Goal: Task Accomplishment & Management: Complete application form

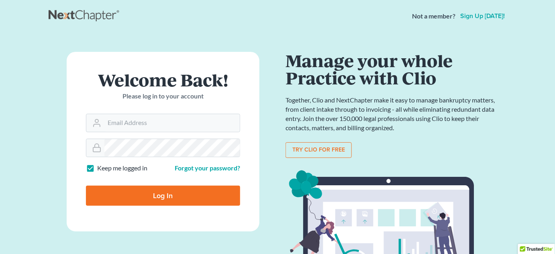
type input "[EMAIL_ADDRESS][DOMAIN_NAME]"
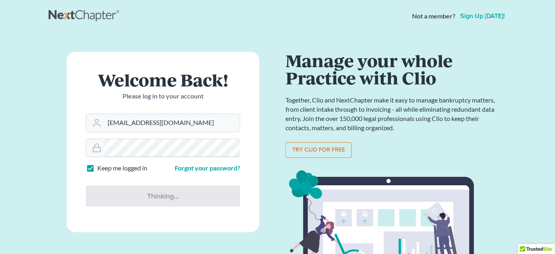
type input "Thinking..."
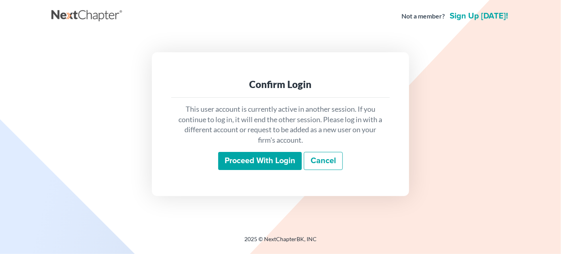
click at [275, 159] on input "Proceed with login" at bounding box center [260, 161] width 84 height 18
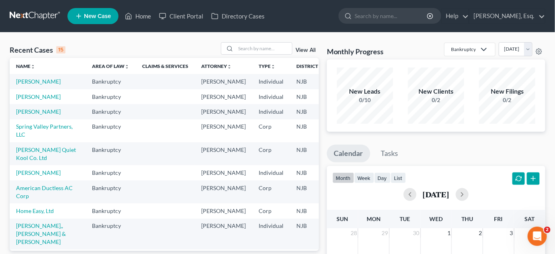
click at [95, 15] on span "New Case" at bounding box center [97, 16] width 27 height 6
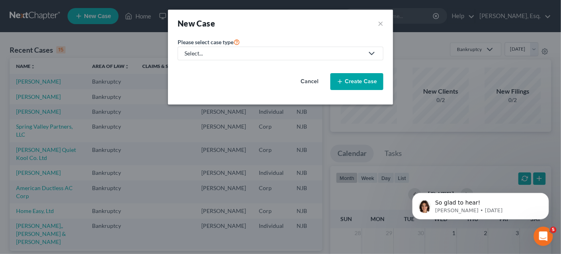
click at [228, 55] on div "Select..." at bounding box center [273, 53] width 179 height 8
click at [210, 69] on div "Bankruptcy" at bounding box center [199, 69] width 29 height 8
select select "51"
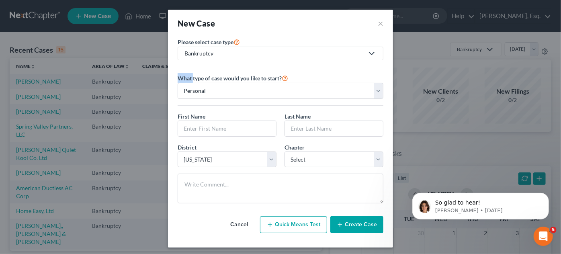
click at [210, 69] on div "What type of case would you like to start? Personal Business First Name * Last …" at bounding box center [281, 138] width 206 height 143
click at [263, 92] on select "Personal Business" at bounding box center [281, 91] width 206 height 16
click at [261, 96] on select "Personal Business" at bounding box center [281, 91] width 206 height 16
click at [222, 127] on input "text" at bounding box center [227, 128] width 98 height 15
type input "[PERSON_NAME]"
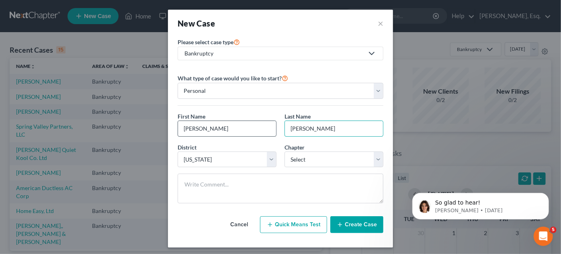
type input "[PERSON_NAME]"
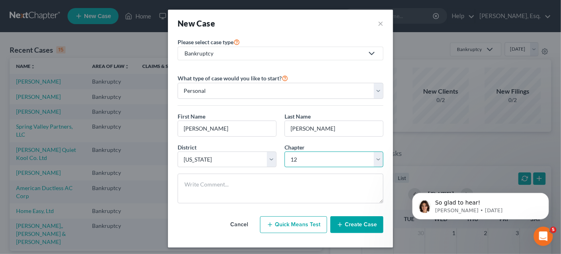
select select "3"
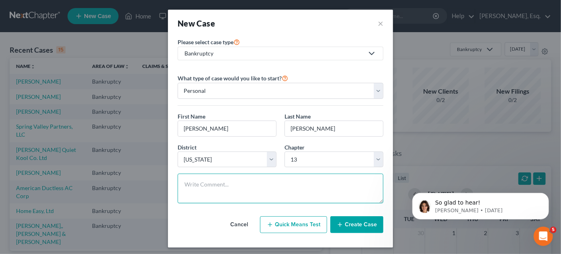
click at [243, 181] on textarea at bounding box center [281, 189] width 206 height 30
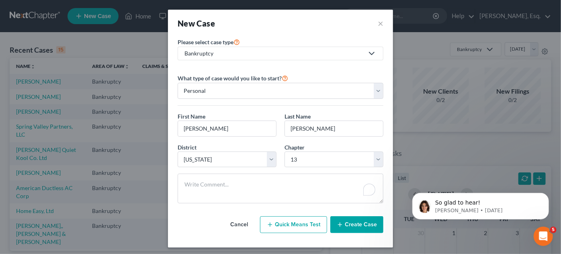
click at [357, 228] on button "Create Case" at bounding box center [356, 224] width 53 height 17
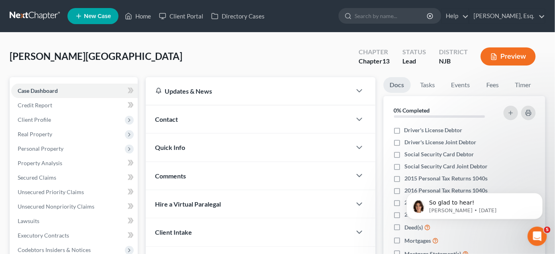
click at [43, 119] on span "Client Profile" at bounding box center [34, 119] width 33 height 7
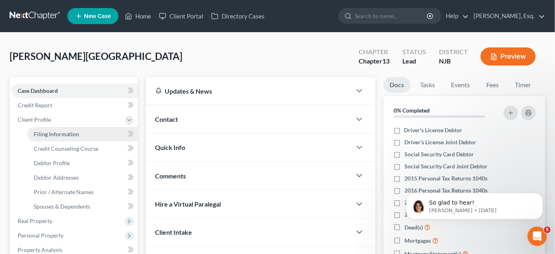
click at [61, 132] on span "Filing Information" at bounding box center [56, 134] width 45 height 7
select select "1"
select select "0"
select select "3"
select select "51"
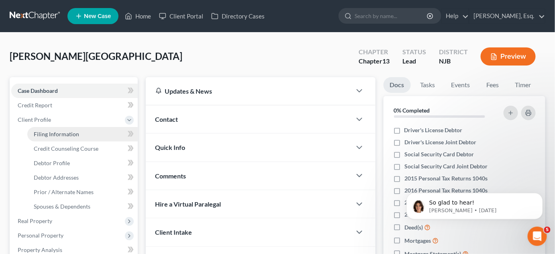
select select "33"
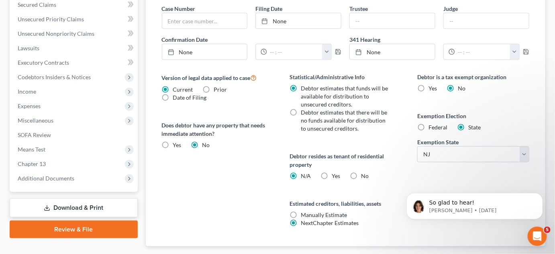
scroll to position [260, 0]
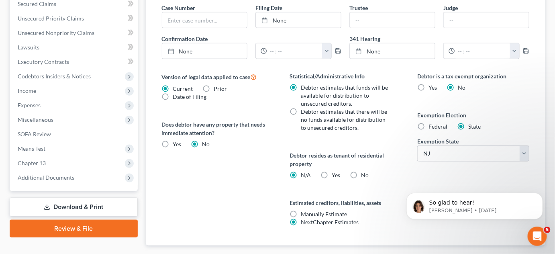
click at [496, 174] on div "So glad to hear! [PERSON_NAME] • [DATE]" at bounding box center [475, 169] width 148 height 100
click at [443, 126] on span "Federal" at bounding box center [438, 126] width 19 height 7
click at [437, 126] on input "Federal" at bounding box center [434, 125] width 5 height 5
radio input "true"
radio input "false"
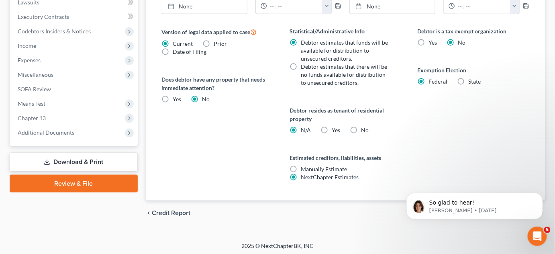
scroll to position [307, 0]
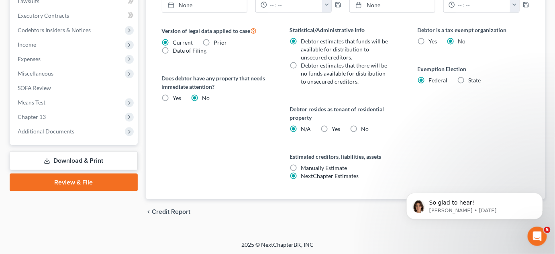
click at [443, 126] on div "Debtor is a tax exempt organization Yes No Exemption Election Federal State" at bounding box center [473, 113] width 128 height 174
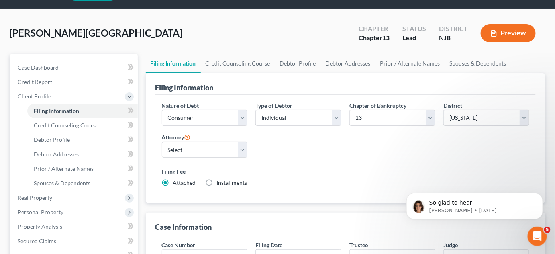
scroll to position [0, 0]
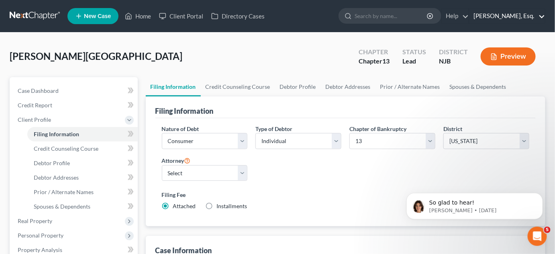
click at [503, 11] on link "[PERSON_NAME], Esq." at bounding box center [508, 16] width 76 height 14
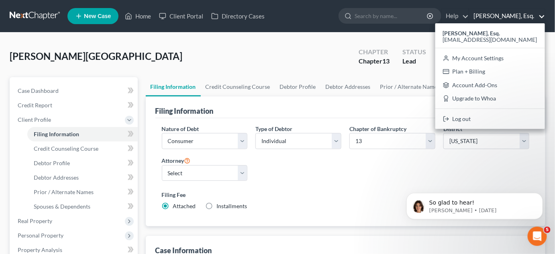
click at [329, 61] on div "[PERSON_NAME], [PERSON_NAME] Upgraded Chapter Chapter 13 Status Lead District […" at bounding box center [278, 59] width 536 height 35
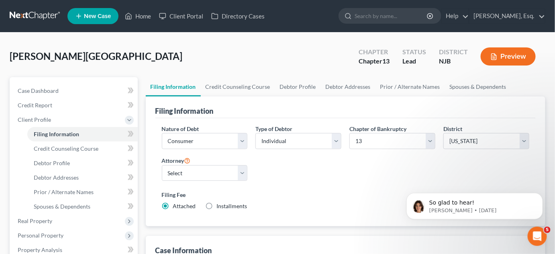
click at [315, 74] on div "[PERSON_NAME], [PERSON_NAME] Upgraded Chapter Chapter 13 Status Lead District […" at bounding box center [278, 59] width 536 height 35
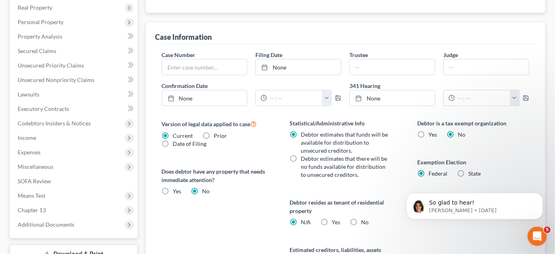
scroll to position [307, 0]
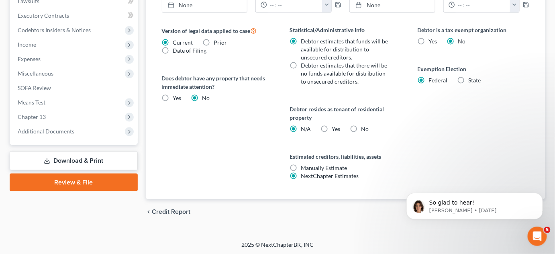
click at [62, 158] on link "Download & Print" at bounding box center [74, 160] width 128 height 19
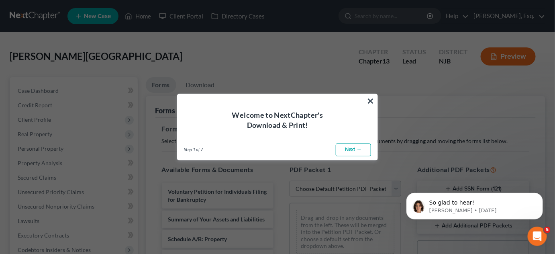
click at [352, 150] on link "Next →" at bounding box center [353, 149] width 35 height 13
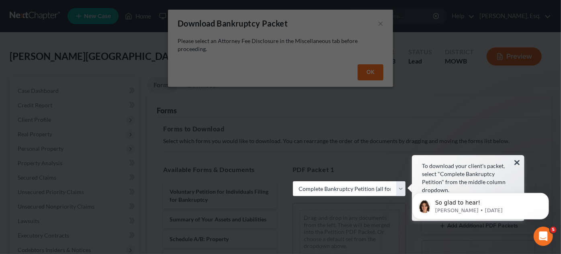
click at [512, 161] on div "So glad to hear! [PERSON_NAME] • [DATE]" at bounding box center [480, 169] width 148 height 100
click at [506, 204] on p "So glad to hear!" at bounding box center [487, 202] width 104 height 8
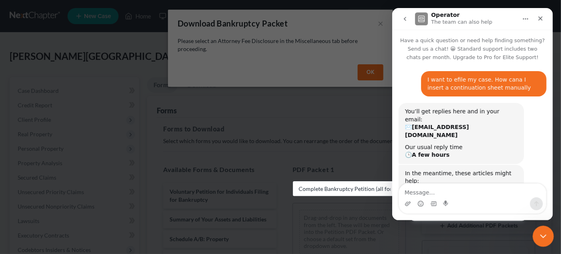
click at [542, 235] on icon "Close Intercom Messenger" at bounding box center [542, 234] width 6 height 3
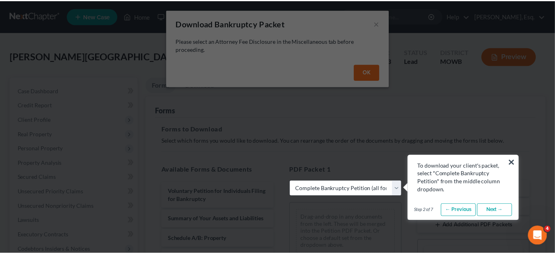
scroll to position [812, 0]
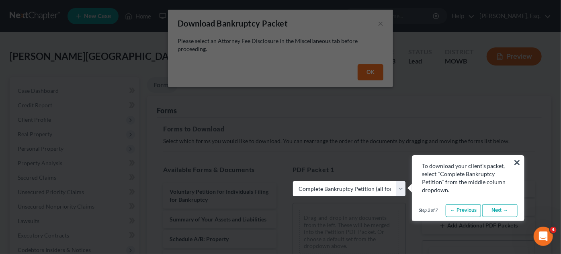
click at [508, 205] on link "Next →" at bounding box center [499, 210] width 35 height 13
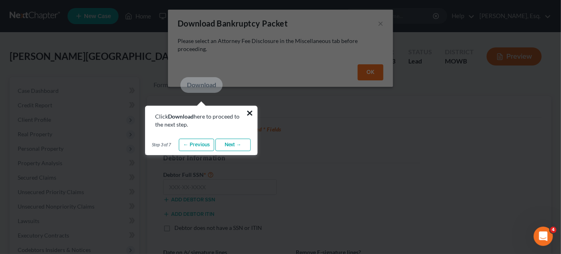
click at [252, 113] on button "×" at bounding box center [250, 112] width 8 height 13
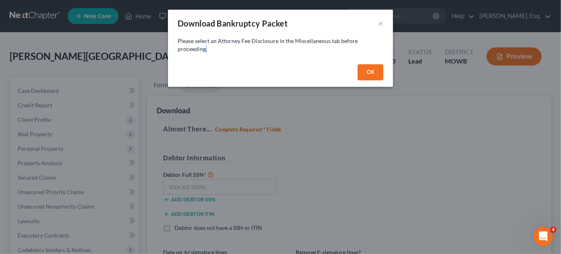
click at [252, 113] on div "Download Bankruptcy Packet × Please select an Attorney Fee Disclosure in the Mi…" at bounding box center [280, 127] width 561 height 254
click at [368, 74] on button "OK" at bounding box center [371, 72] width 26 height 16
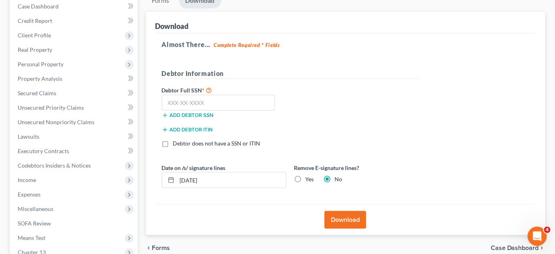
scroll to position [0, 0]
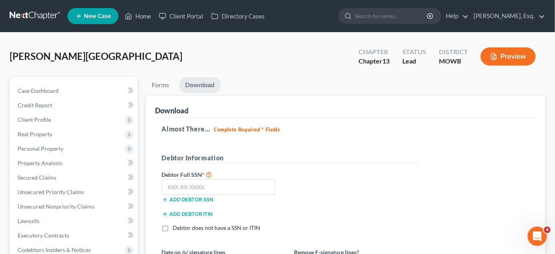
click at [205, 79] on link "Download" at bounding box center [200, 85] width 42 height 16
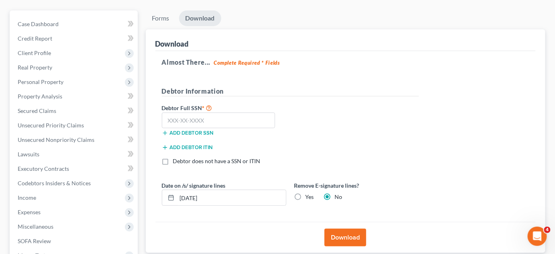
scroll to position [67, 0]
click at [162, 19] on link "Forms" at bounding box center [161, 18] width 30 height 16
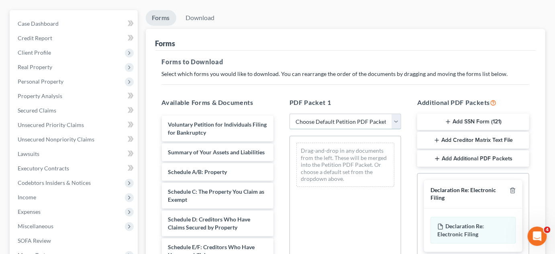
click at [398, 121] on select "Choose Default Petition PDF Packet Complete Bankruptcy Petition (all forms and …" at bounding box center [346, 122] width 112 height 16
select select "1"
click at [290, 114] on select "Choose Default Petition PDF Packet Complete Bankruptcy Petition (all forms and …" at bounding box center [346, 122] width 112 height 16
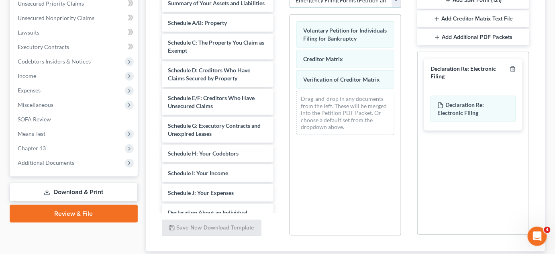
scroll to position [192, 0]
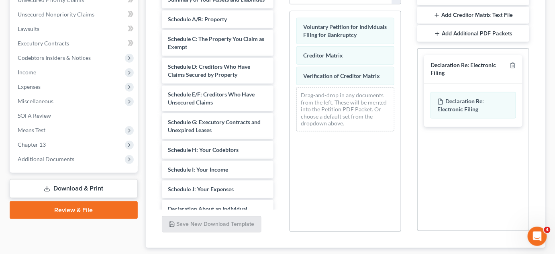
click at [75, 186] on link "Download & Print" at bounding box center [74, 188] width 128 height 19
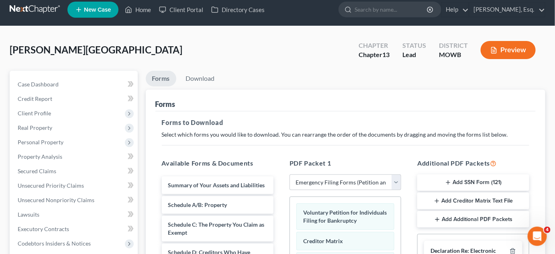
scroll to position [0, 0]
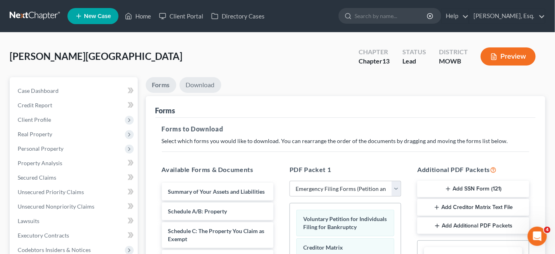
click at [202, 92] on link "Download" at bounding box center [201, 85] width 42 height 16
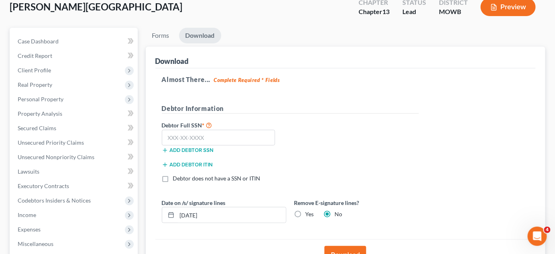
scroll to position [51, 0]
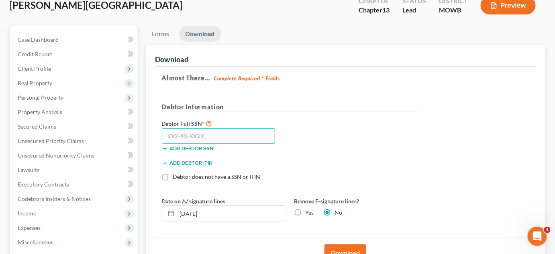
click at [240, 136] on input "text" at bounding box center [219, 136] width 114 height 16
type input "140-72-4155"
click at [320, 129] on div "Debtor Full SSN * 140-72-4155 Add debtor SSN" at bounding box center [290, 139] width 265 height 40
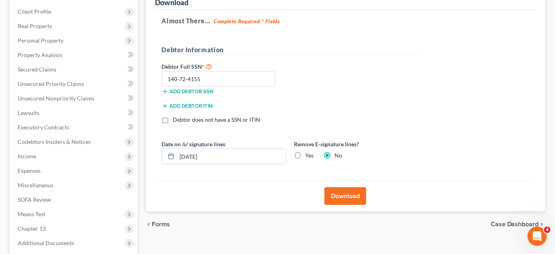
scroll to position [111, 0]
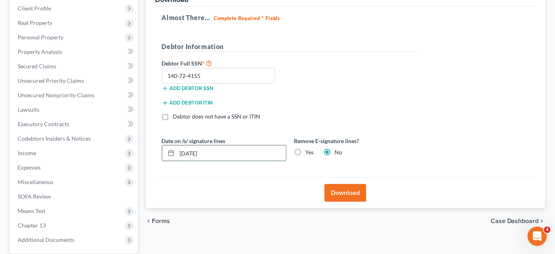
click at [244, 153] on input "[DATE]" at bounding box center [231, 152] width 109 height 15
type input "[DATE]"
click at [346, 194] on button "Download" at bounding box center [346, 193] width 42 height 18
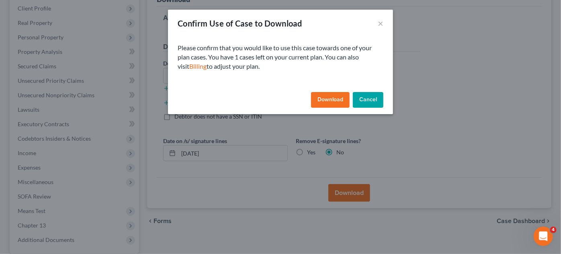
click at [335, 99] on button "Download" at bounding box center [330, 100] width 39 height 16
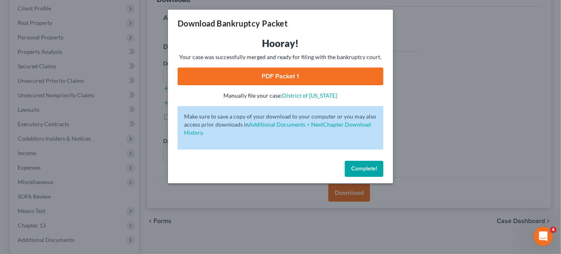
click at [303, 79] on link "PDF Packet 1" at bounding box center [281, 76] width 206 height 18
click at [370, 170] on span "Complete!" at bounding box center [364, 168] width 26 height 7
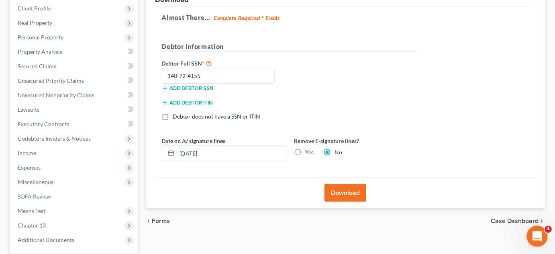
click at [538, 231] on icon "Open Intercom Messenger" at bounding box center [536, 235] width 13 height 13
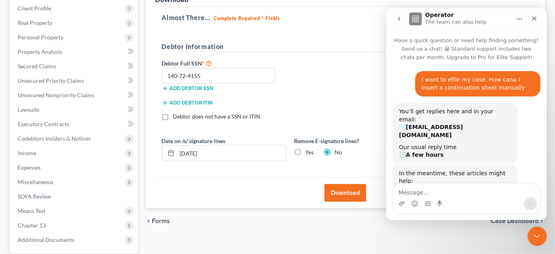
scroll to position [799, 0]
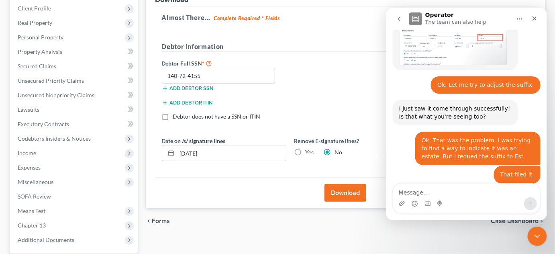
click at [462, 189] on textarea "Message…" at bounding box center [466, 190] width 147 height 14
click at [437, 191] on textarea "You know, everytime I want to file a bankruptcty" at bounding box center [466, 190] width 147 height 14
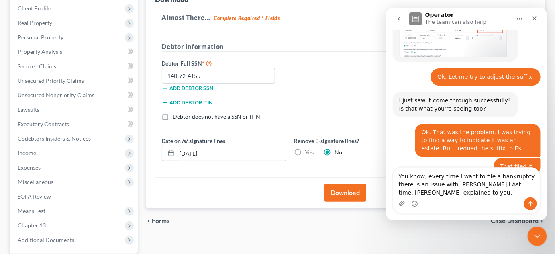
scroll to position [815, 0]
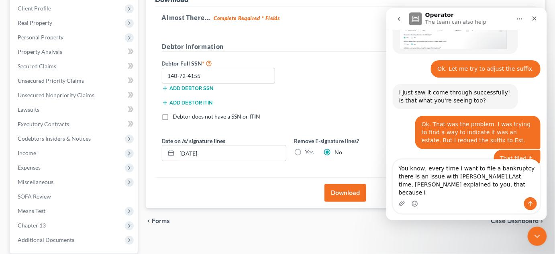
click at [410, 216] on div "You know, every time I want to file a bankruptcy there is an issue with [PERSON…" at bounding box center [466, 189] width 161 height 61
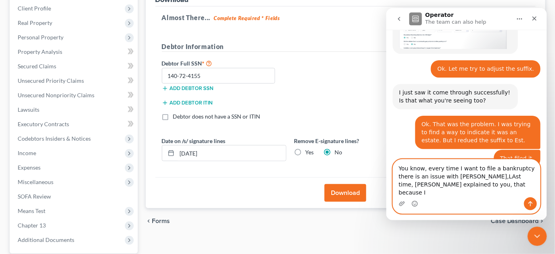
click at [474, 195] on textarea "You know, every time I want to file a bankruptcy there is an issue with [PERSON…" at bounding box center [466, 178] width 147 height 38
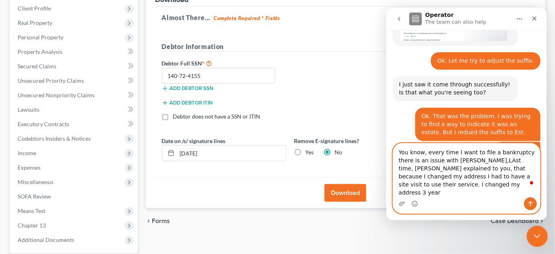
scroll to position [831, 0]
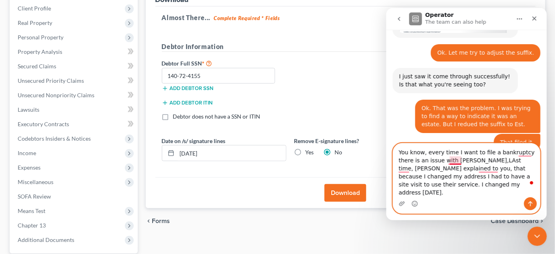
click at [453, 169] on textarea "You know, every time I want to file a bankruptcy there is an issue with [PERSON…" at bounding box center [466, 170] width 147 height 54
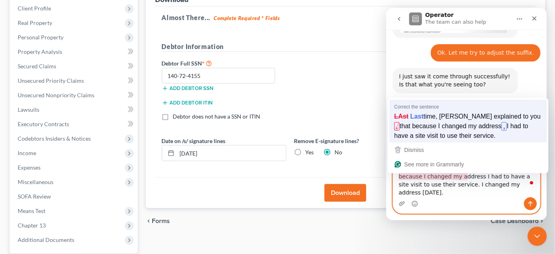
click at [444, 126] on span "that because I changed my address" at bounding box center [451, 126] width 102 height 9
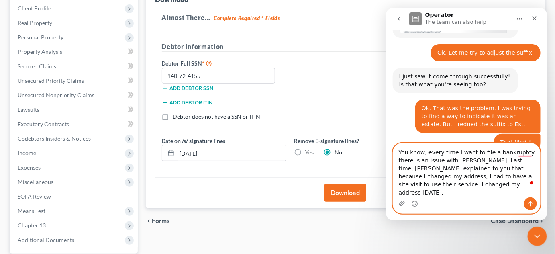
click at [423, 192] on textarea "You know, every time I want to file a bankruptcy there is an issue with [PERSON…" at bounding box center [466, 170] width 147 height 54
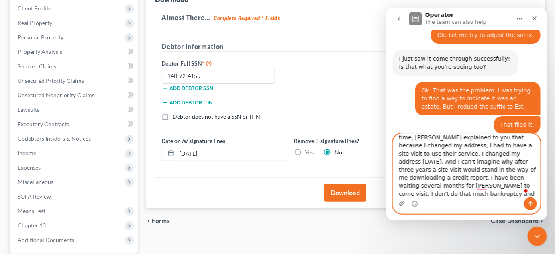
scroll to position [29, 0]
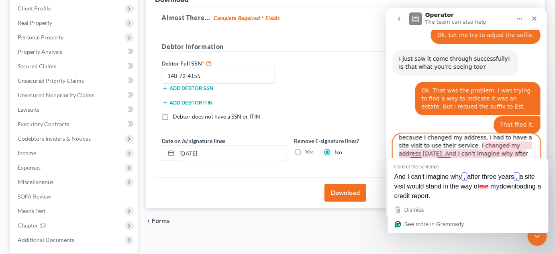
click at [411, 153] on textarea "You know, every time I want to file a bankruptcy there is an issue with [PERSON…" at bounding box center [466, 164] width 147 height 63
click at [429, 162] on div "Correct the sentence And I can't imagine why , after three years , a site visit…" at bounding box center [468, 181] width 151 height 43
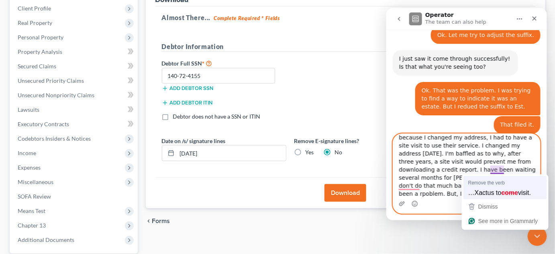
click at [497, 192] on span "…Xactus to" at bounding box center [484, 192] width 33 height 9
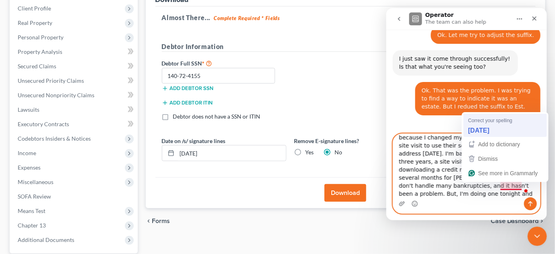
click at [479, 131] on strong "[DATE]" at bounding box center [478, 130] width 21 height 9
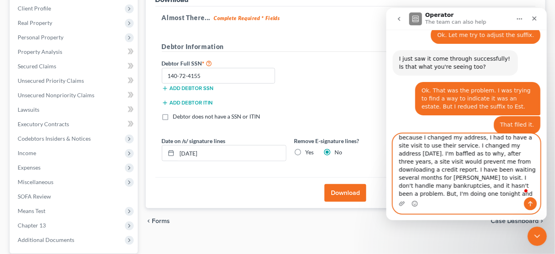
click at [444, 193] on textarea "You know, every time I want to file a bankruptcy there is an issue with [PERSON…" at bounding box center [466, 164] width 147 height 63
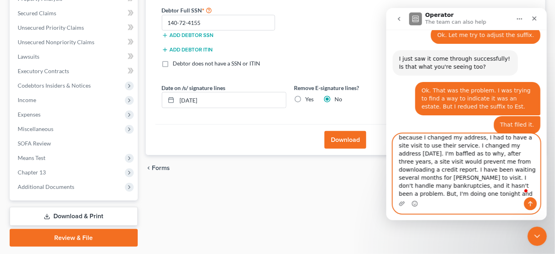
click at [518, 194] on textarea "You know, every time I want to file a bankruptcy there is an issue with [PERSON…" at bounding box center [466, 164] width 147 height 63
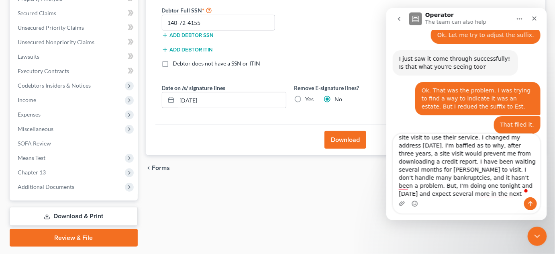
click at [500, 203] on div "Intercom messenger" at bounding box center [466, 203] width 147 height 13
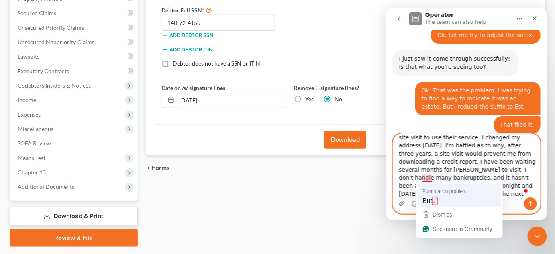
click at [426, 202] on span "But" at bounding box center [428, 200] width 10 height 9
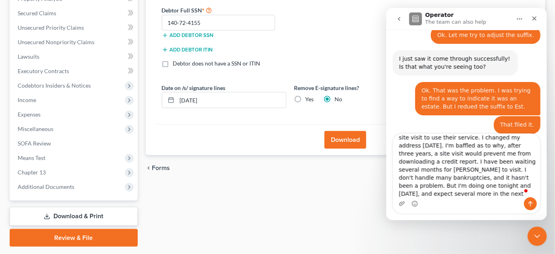
click at [425, 202] on div "Intercom messenger" at bounding box center [466, 203] width 147 height 13
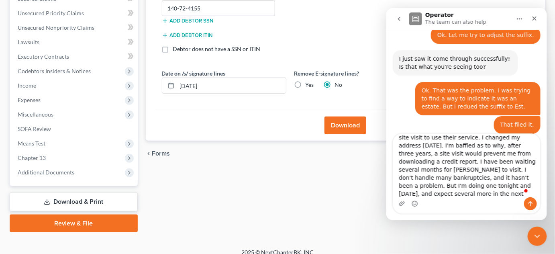
scroll to position [187, 0]
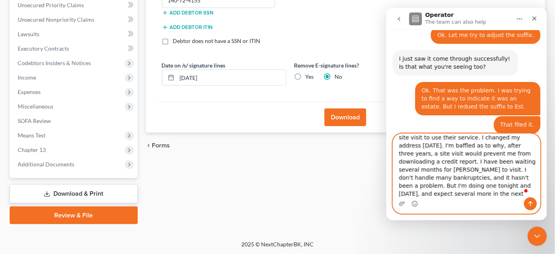
click at [423, 194] on textarea "You know, every time I want to file a bankruptcy there is an issue with [PERSON…" at bounding box center [466, 164] width 147 height 63
click at [401, 194] on textarea "You know, every time I want to file a bankruptcy there is an issue with [PERSON…" at bounding box center [466, 164] width 147 height 63
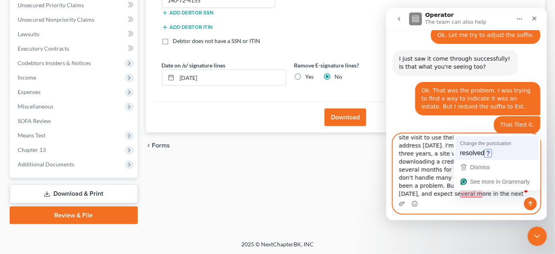
click at [470, 155] on span "resolved" at bounding box center [472, 153] width 24 height 9
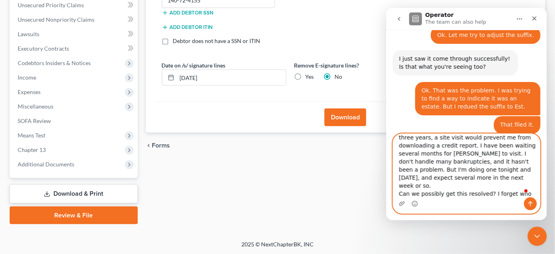
scroll to position [53, 0]
type textarea "You know, every time I want to file a bankruptcy there is an issue with [PERSON…"
click at [531, 201] on icon "Send a message…" at bounding box center [530, 203] width 6 height 6
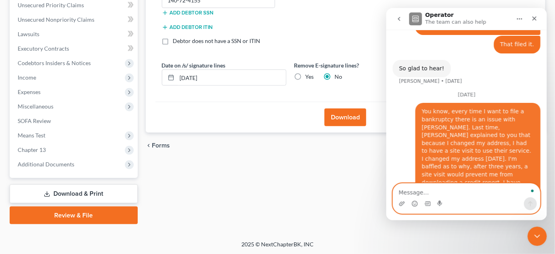
scroll to position [970, 0]
